Goal: Check status: Check status

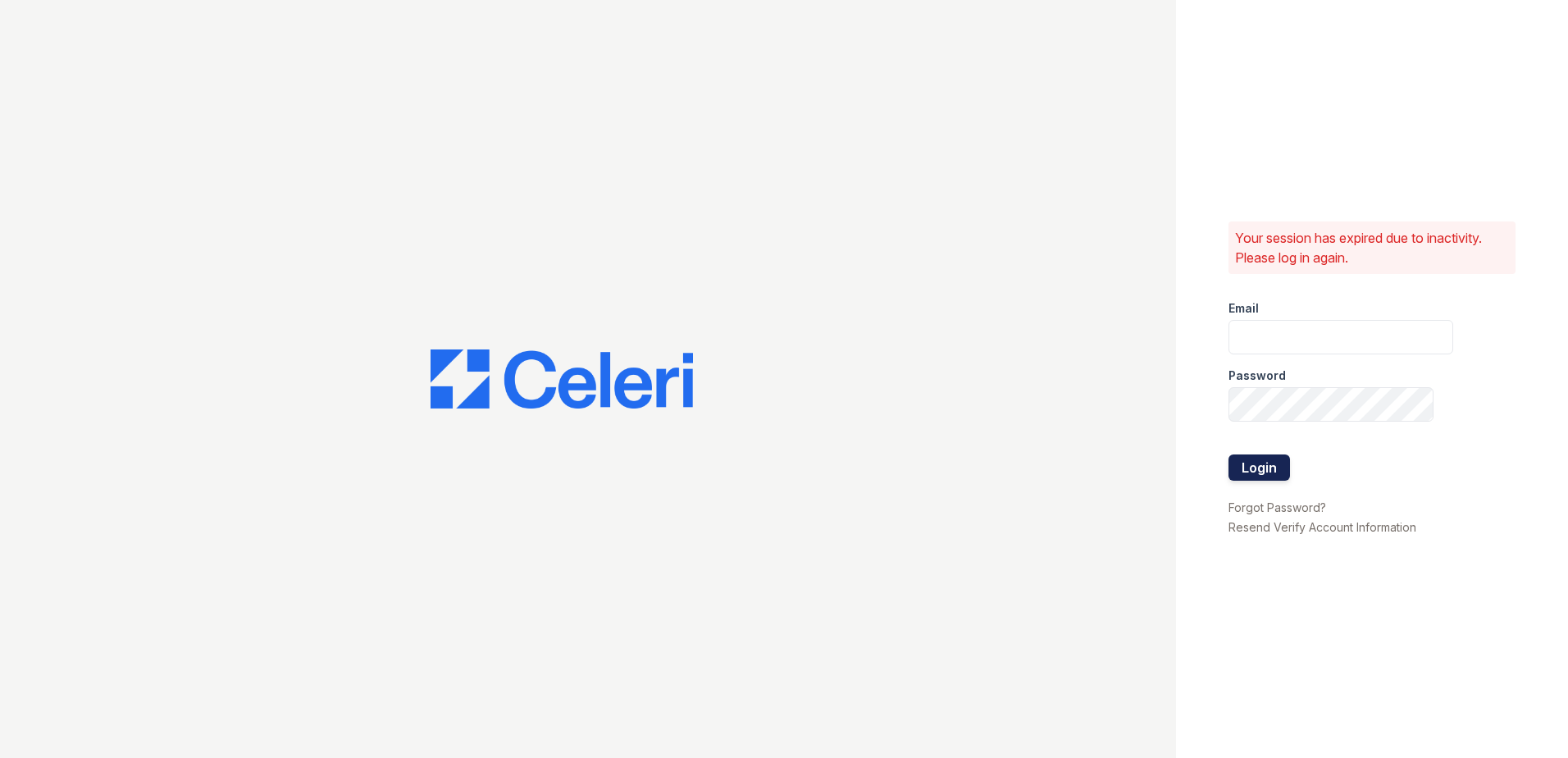
type input "[EMAIL_ADDRESS][DOMAIN_NAME]"
click at [1266, 470] on button "Login" at bounding box center [1259, 467] width 62 height 26
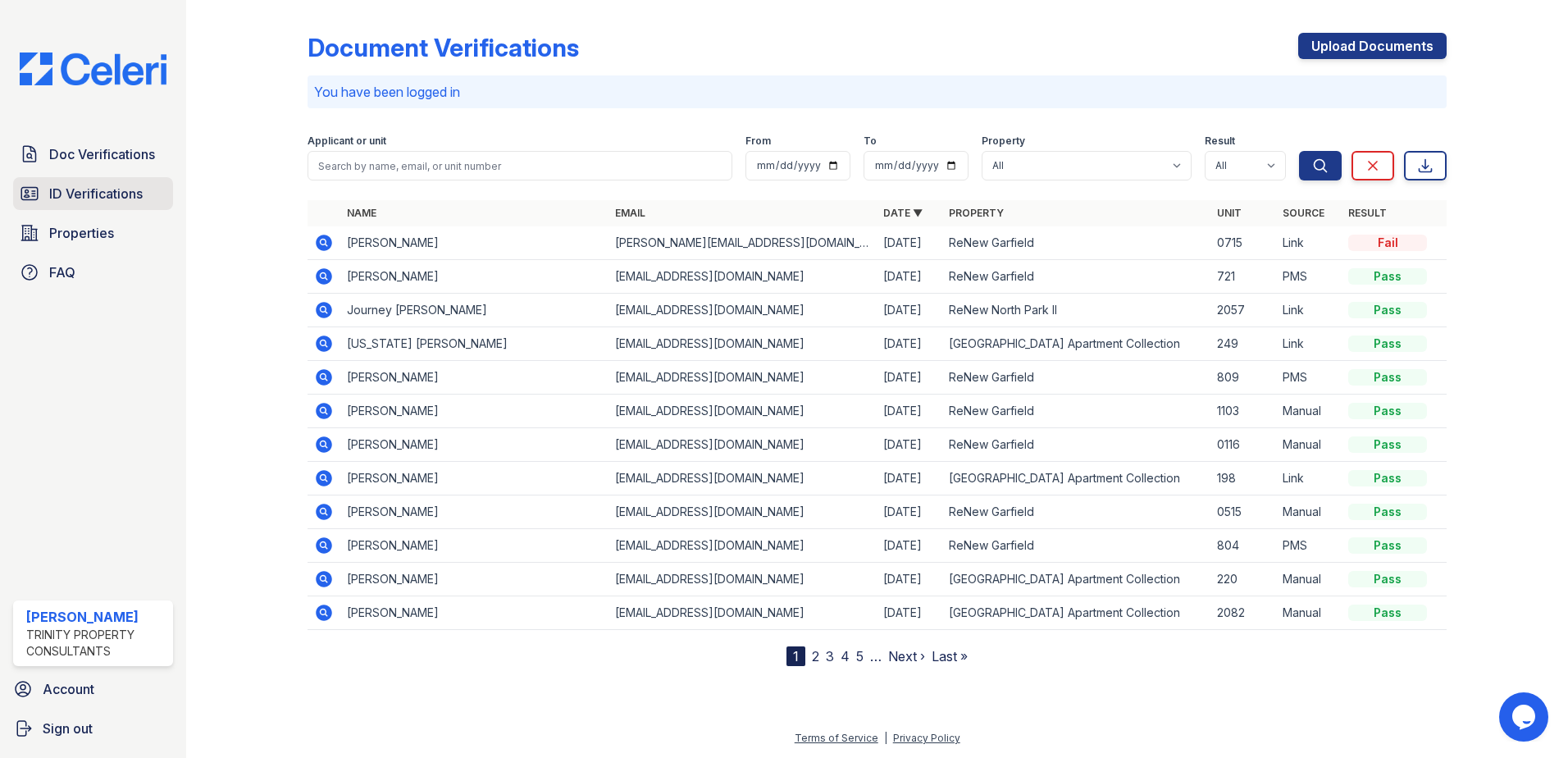
click at [105, 185] on span "ID Verifications" at bounding box center [95, 193] width 94 height 19
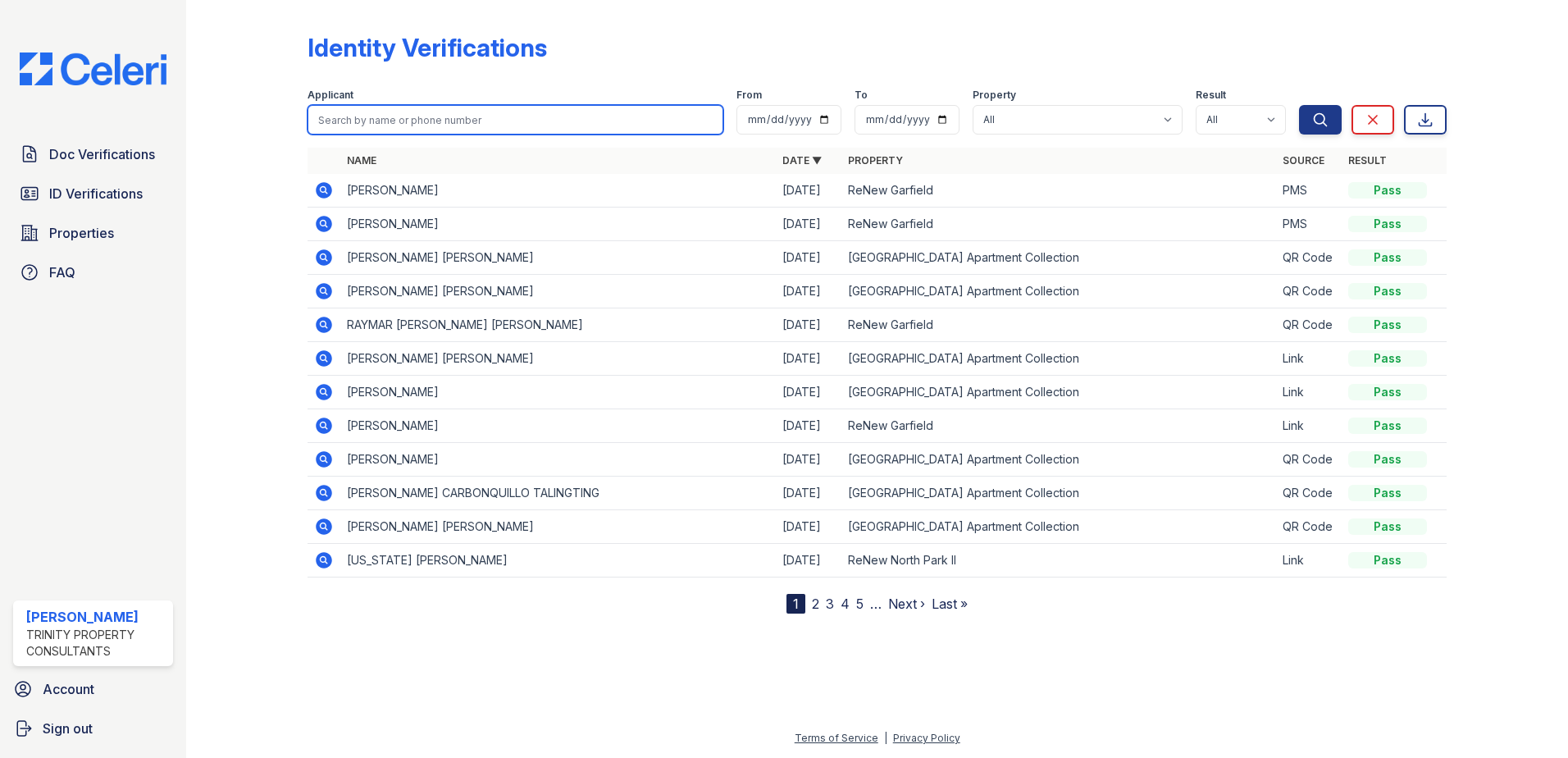
click at [405, 121] on input "search" at bounding box center [515, 120] width 416 height 30
type input "gilberto"
click at [1299, 105] on button "Search" at bounding box center [1320, 120] width 43 height 30
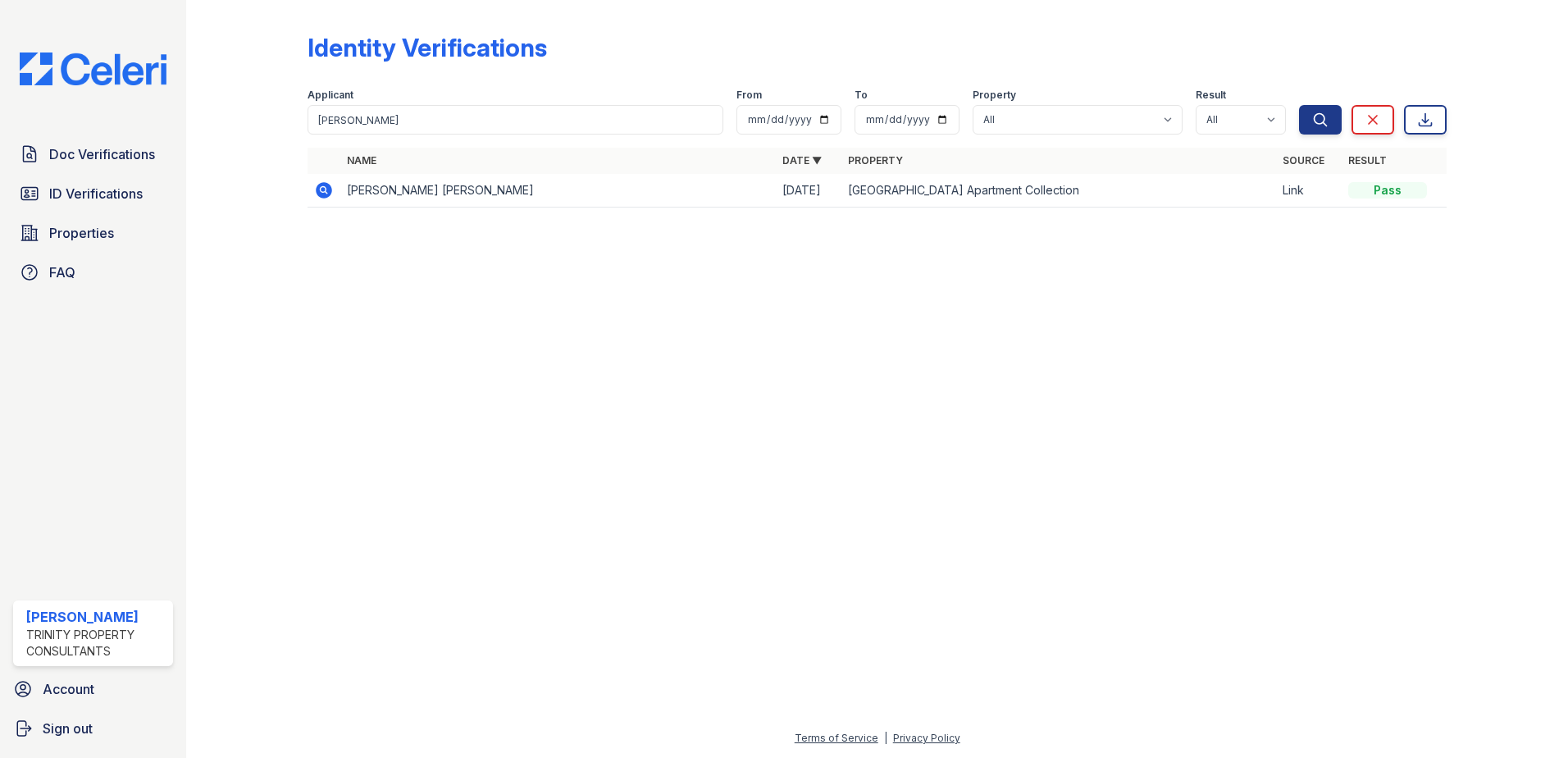
click at [326, 189] on icon at bounding box center [324, 190] width 19 height 19
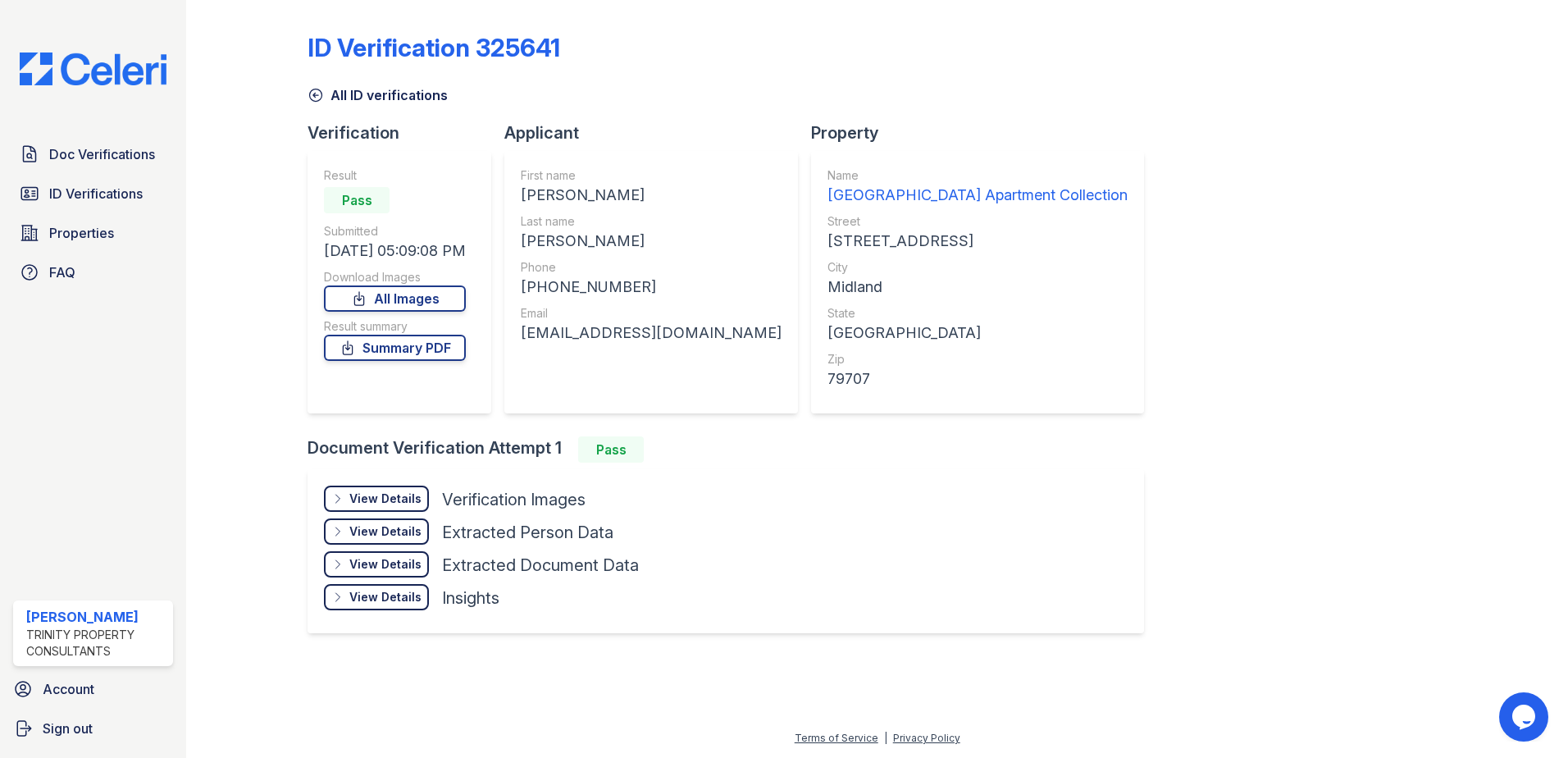
click at [384, 495] on div "View Details" at bounding box center [385, 498] width 72 height 16
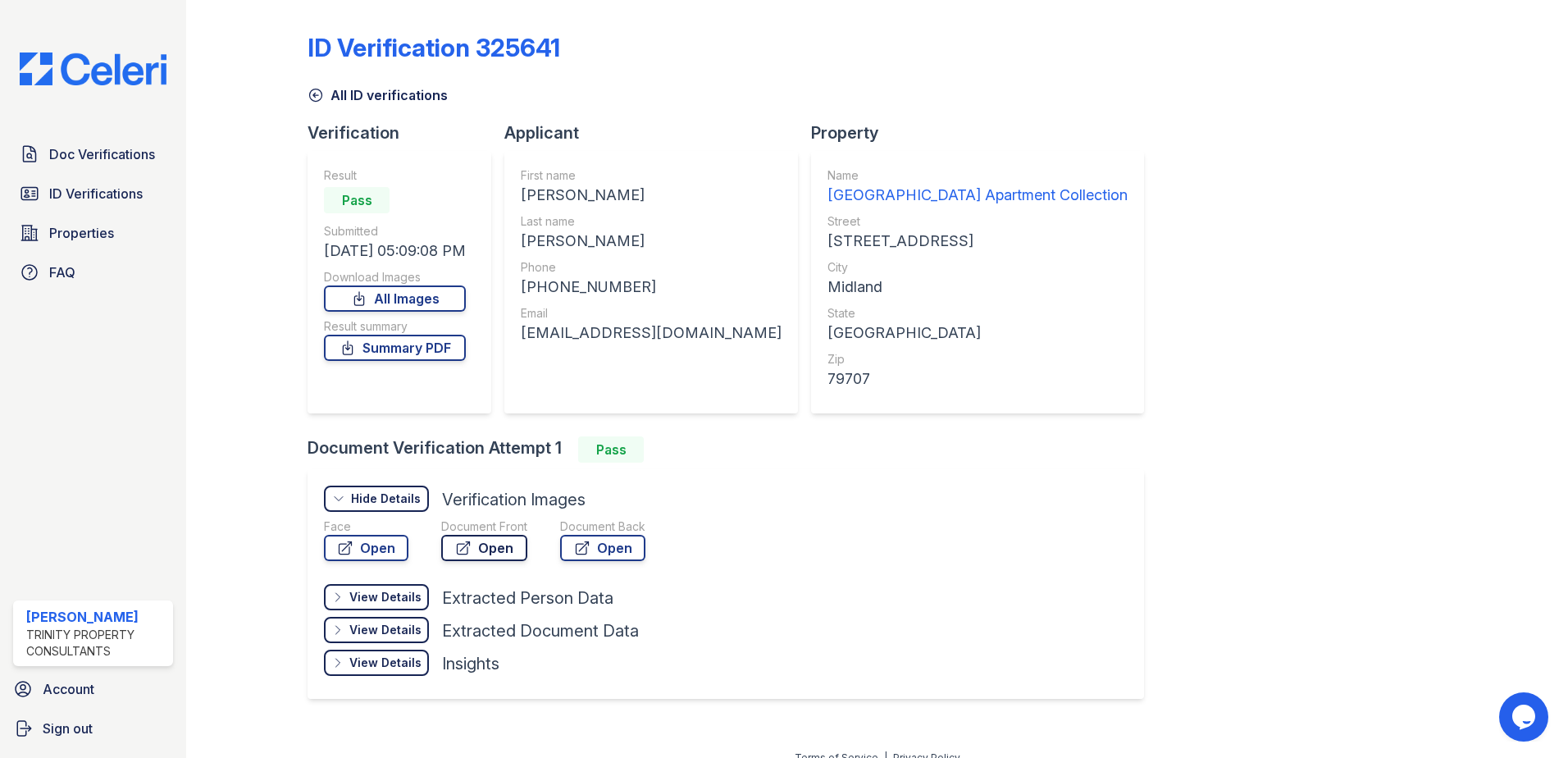
click at [479, 551] on link "Open" at bounding box center [484, 547] width 86 height 26
